Goal: Book appointment/travel/reservation

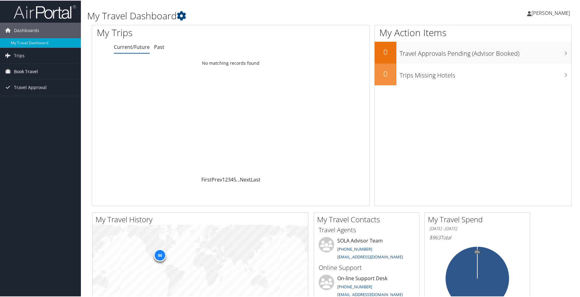
click at [36, 70] on span "Book Travel" at bounding box center [26, 71] width 24 height 16
click at [21, 94] on link "Book/Manage Online Trips" at bounding box center [40, 92] width 81 height 9
click at [27, 91] on link "Book/Manage Online Trips" at bounding box center [40, 92] width 81 height 9
